Goal: Transaction & Acquisition: Purchase product/service

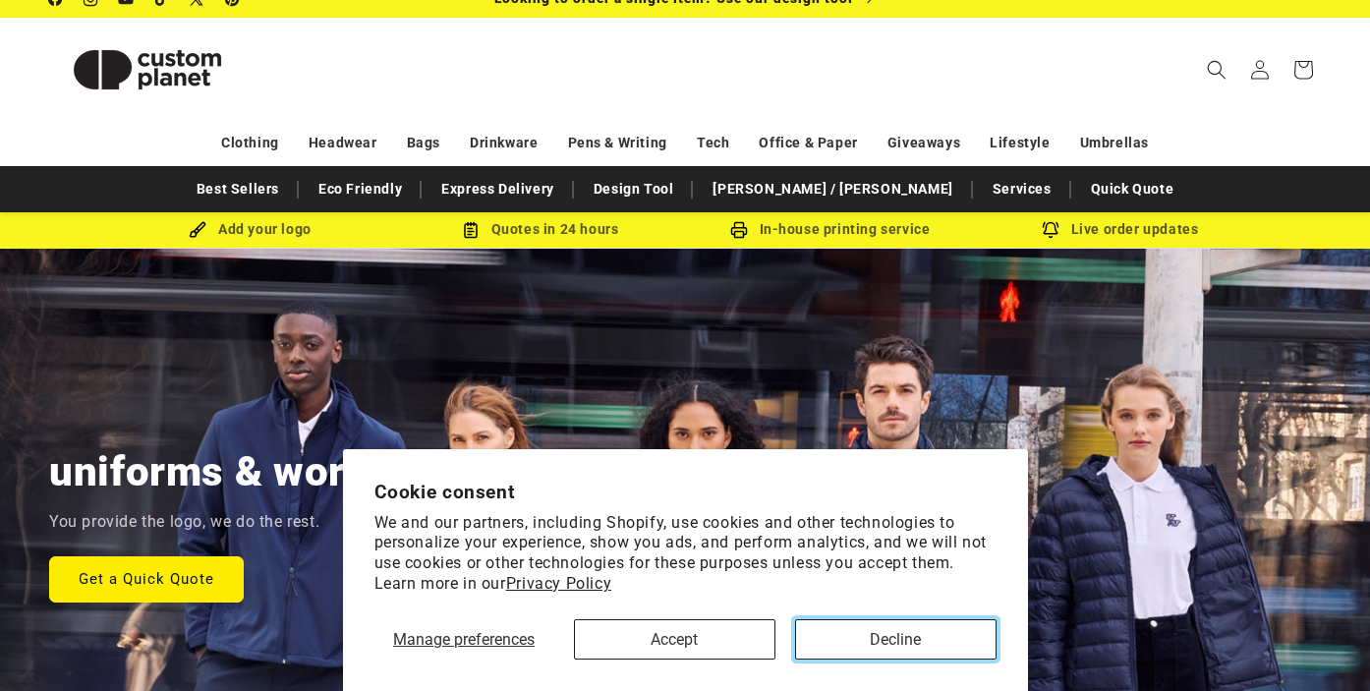
click at [864, 630] on button "Decline" at bounding box center [896, 639] width 202 height 40
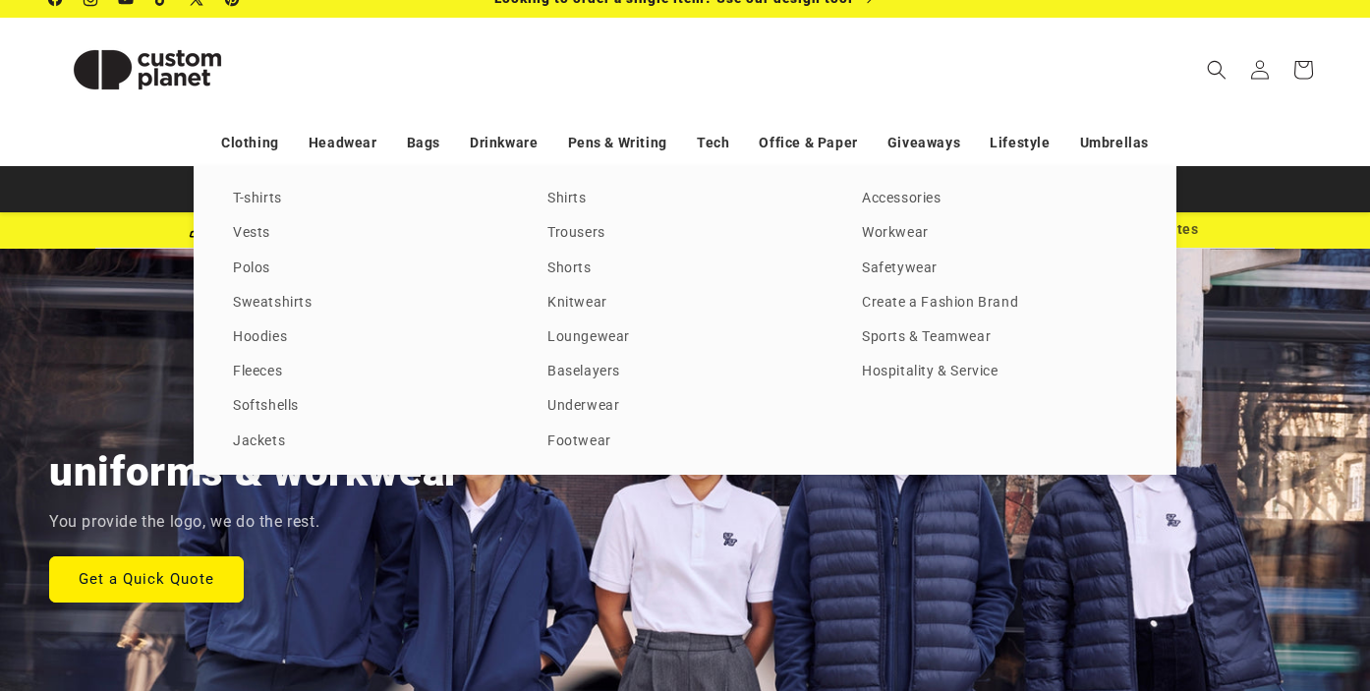
click at [258, 185] on div "T-shirts Vests Polos Sweatshirts Hoodies Fleeces Softshells Jackets Shirts Trou…" at bounding box center [685, 320] width 983 height 309
click at [257, 198] on link "T-shirts" at bounding box center [370, 199] width 275 height 27
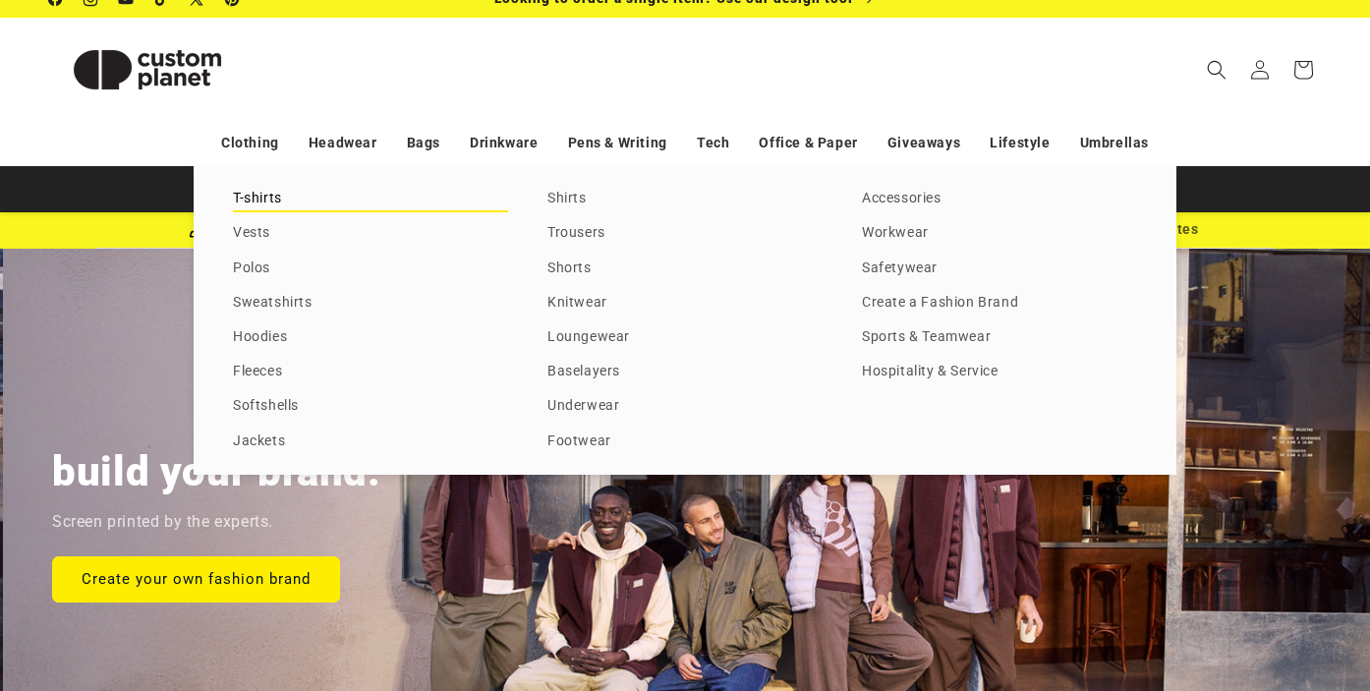
scroll to position [0, 1370]
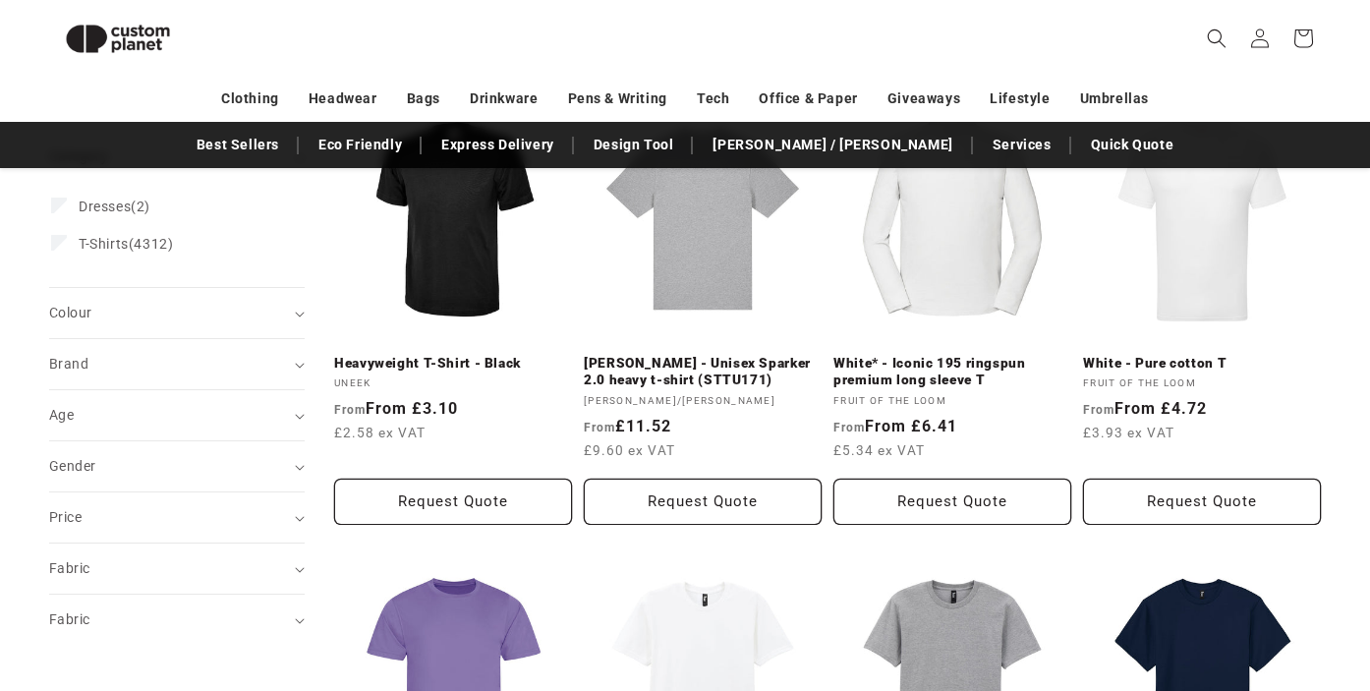
scroll to position [304, 0]
click at [406, 355] on link "Heavyweight T-Shirt - Black" at bounding box center [453, 364] width 238 height 18
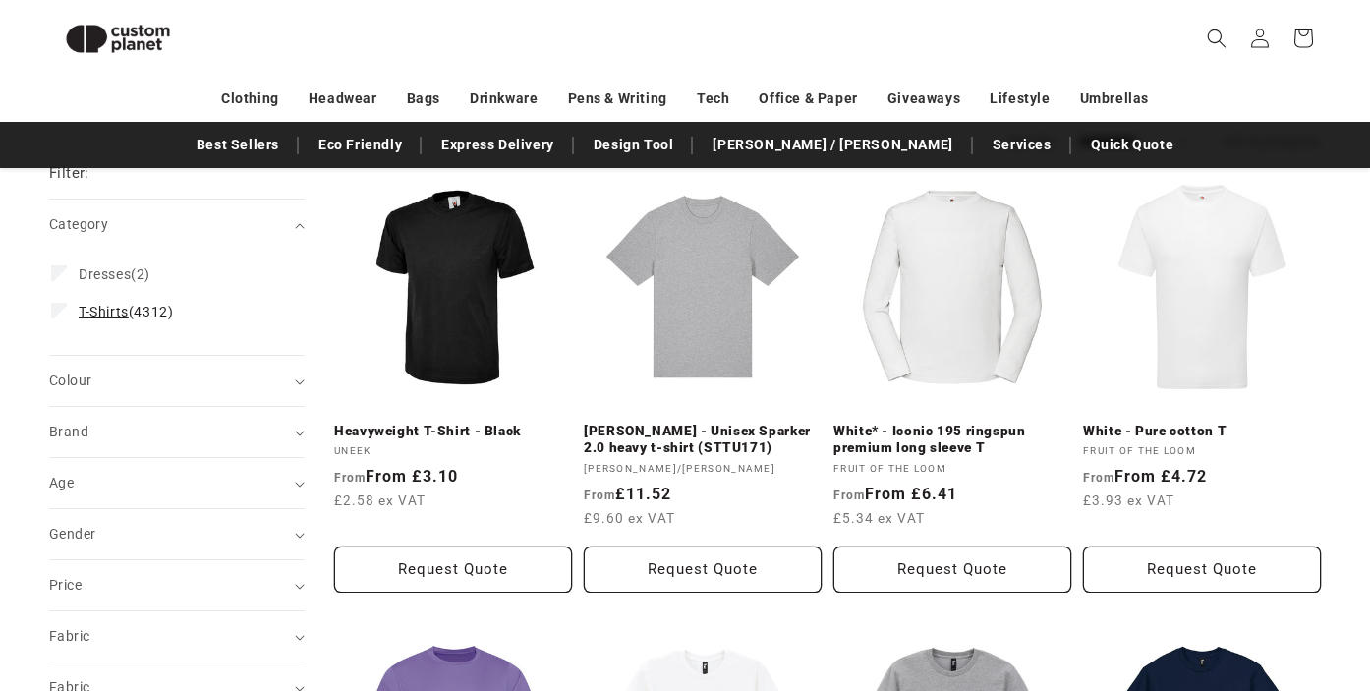
click at [115, 316] on span "T-Shirts" at bounding box center [104, 312] width 50 height 16
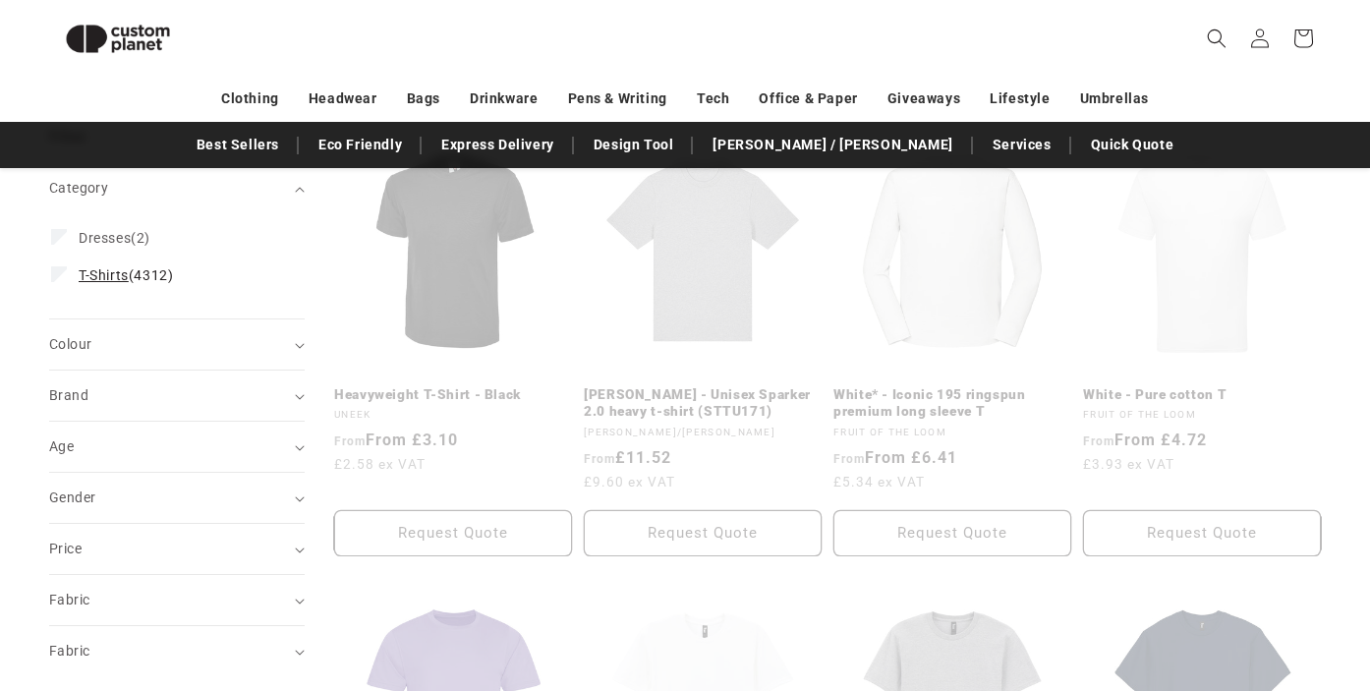
scroll to position [274, 0]
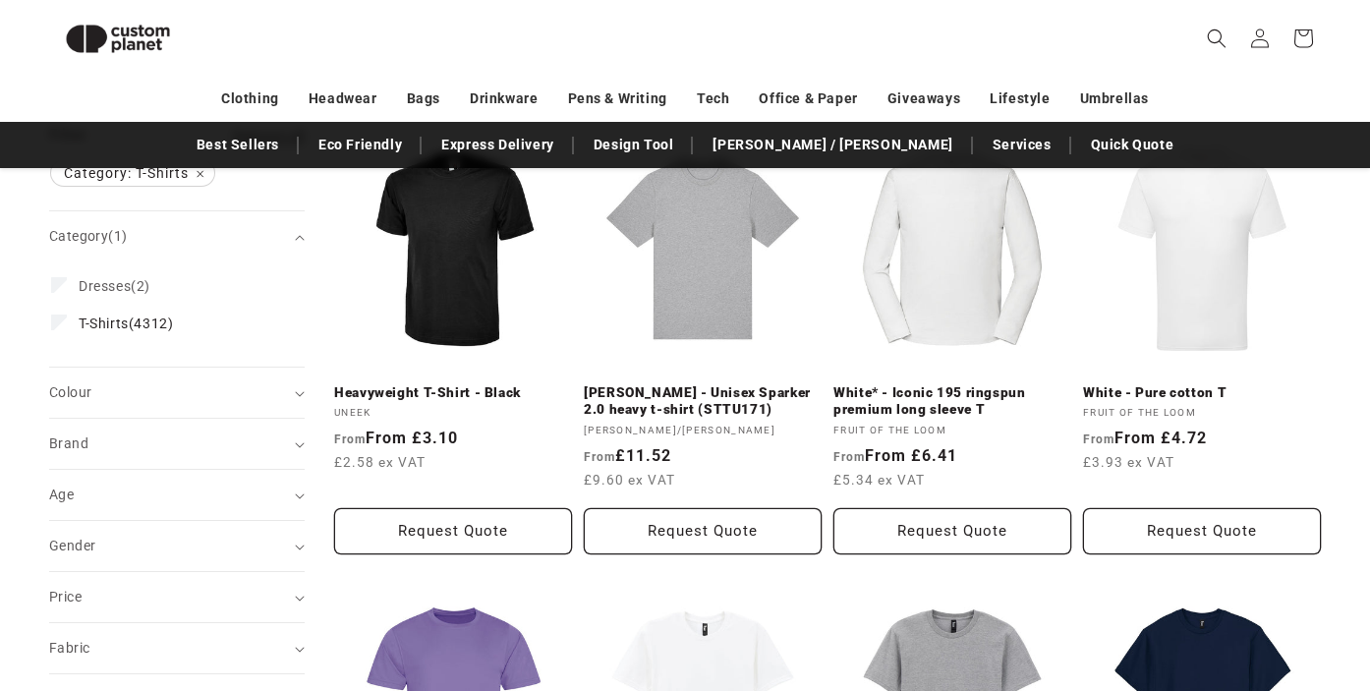
click at [103, 350] on fieldset "Category Dresses (2) Dresses (2 products) T-Shirts (4312) T-Shirts (4312 produc…" at bounding box center [177, 306] width 252 height 90
click at [109, 392] on div "Colour (0)" at bounding box center [168, 392] width 239 height 21
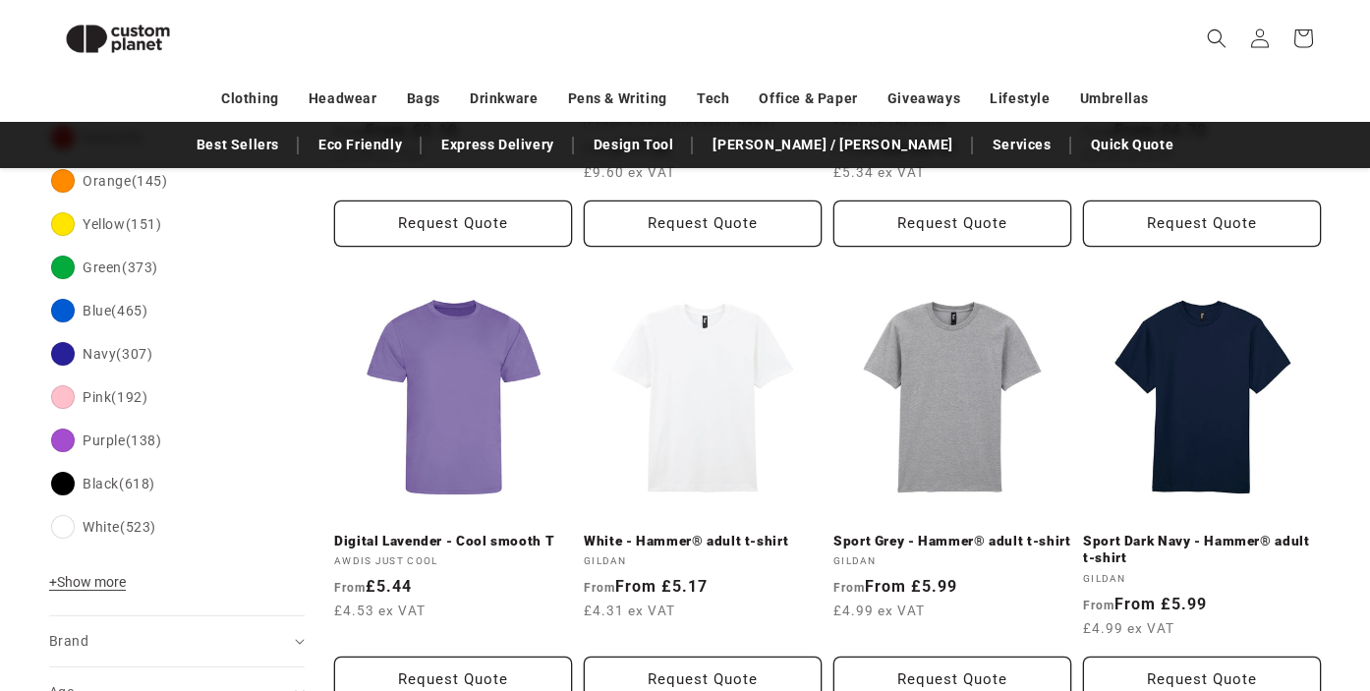
scroll to position [592, 0]
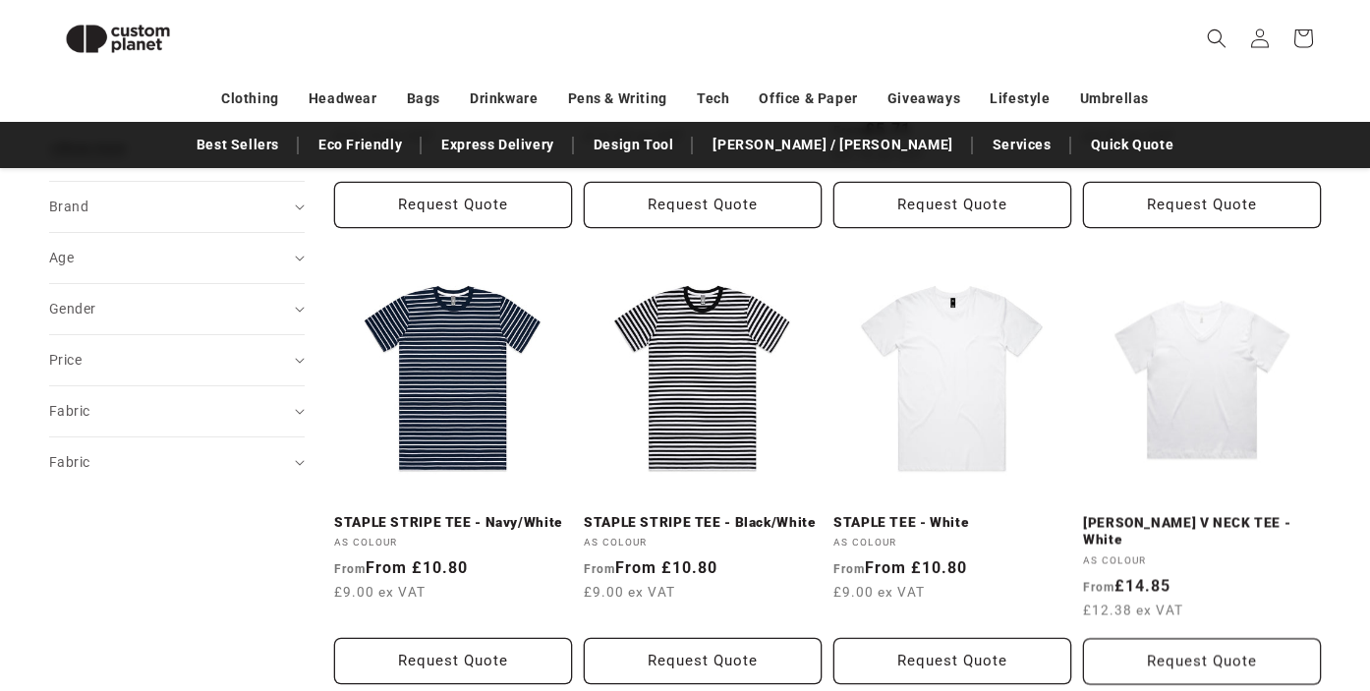
scroll to position [1059, 0]
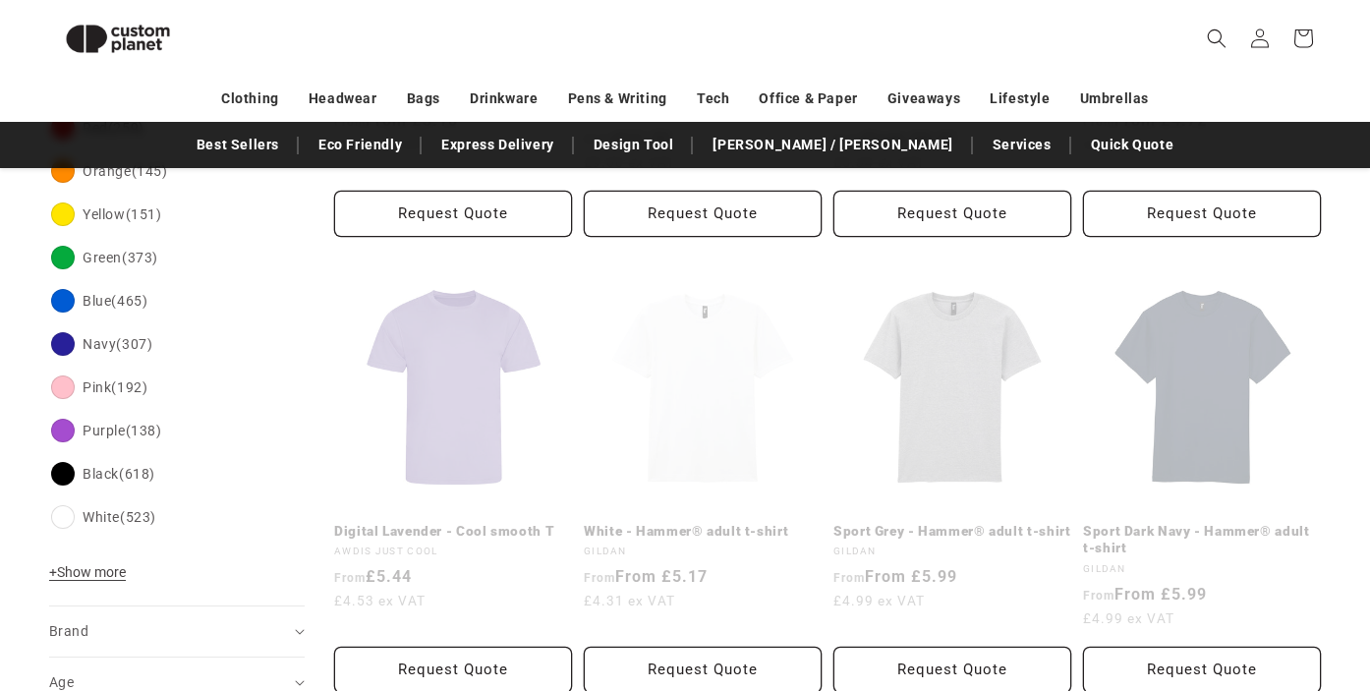
scroll to position [86, 0]
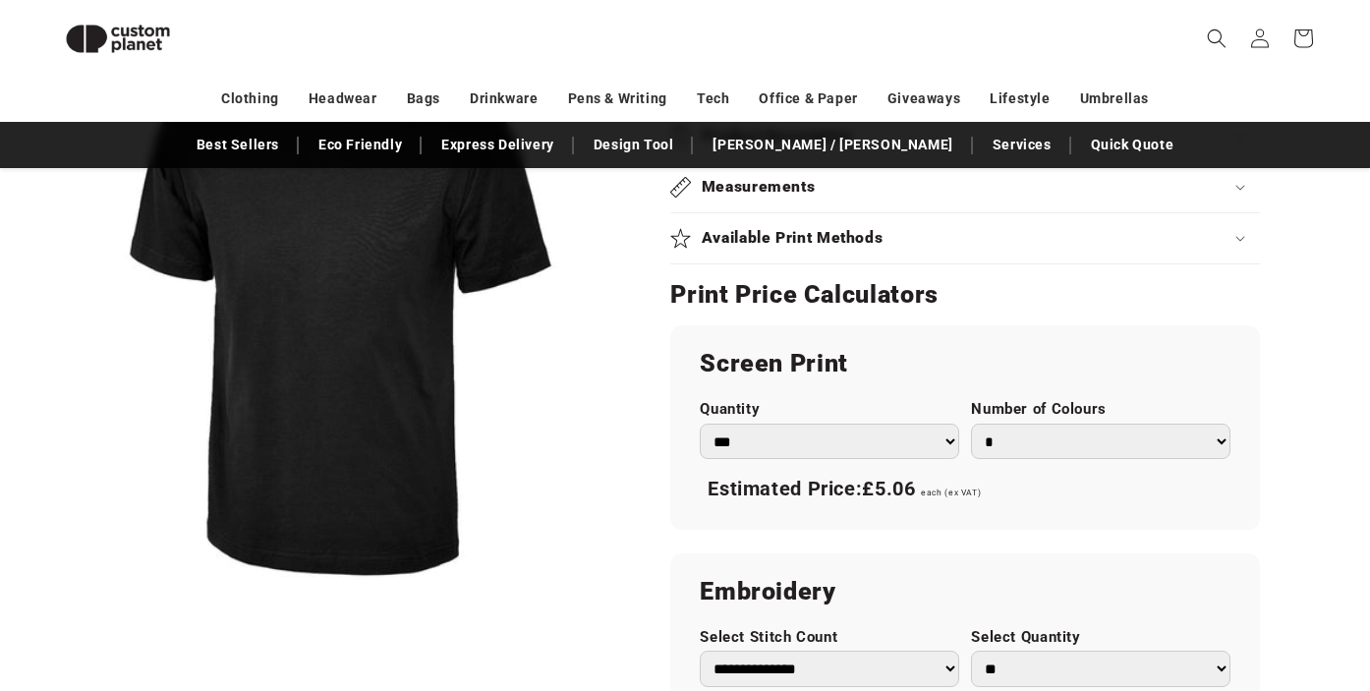
scroll to position [919, 0]
click at [1005, 446] on select "* * * * * * *" at bounding box center [1101, 443] width 260 height 36
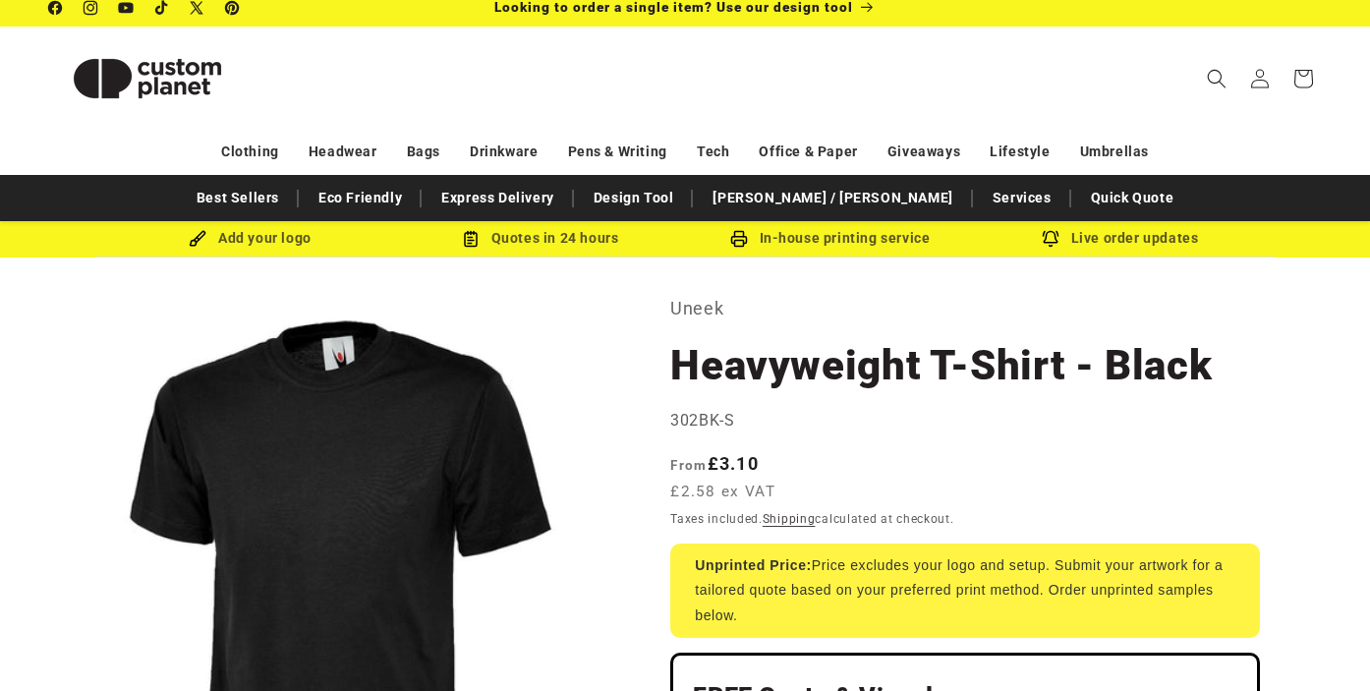
scroll to position [0, 0]
